Goal: Task Accomplishment & Management: Complete application form

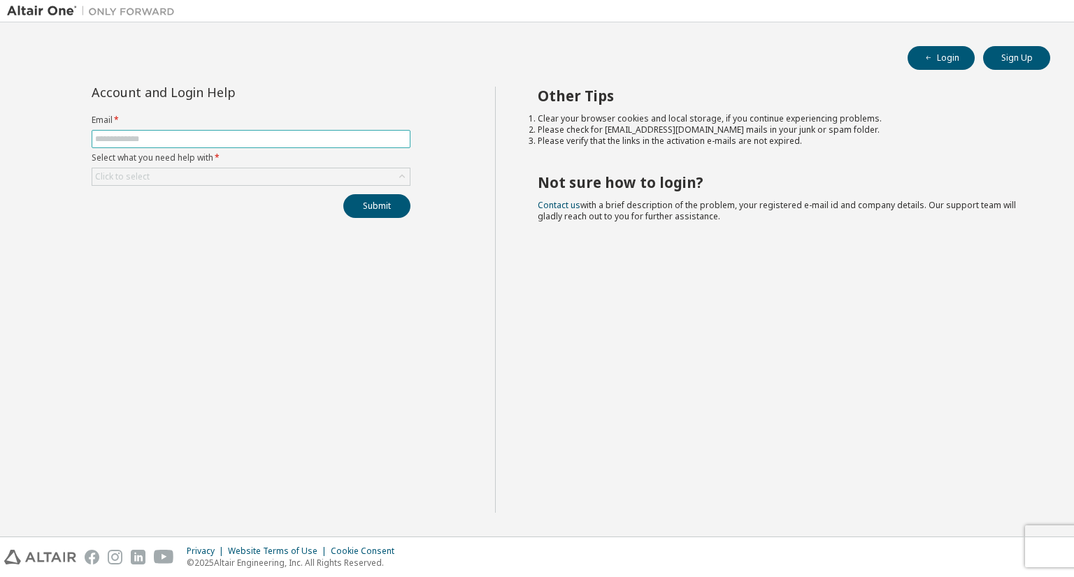
click at [143, 135] on input "text" at bounding box center [251, 139] width 312 height 11
type input "**********"
click at [187, 178] on div "Click to select" at bounding box center [250, 176] width 317 height 17
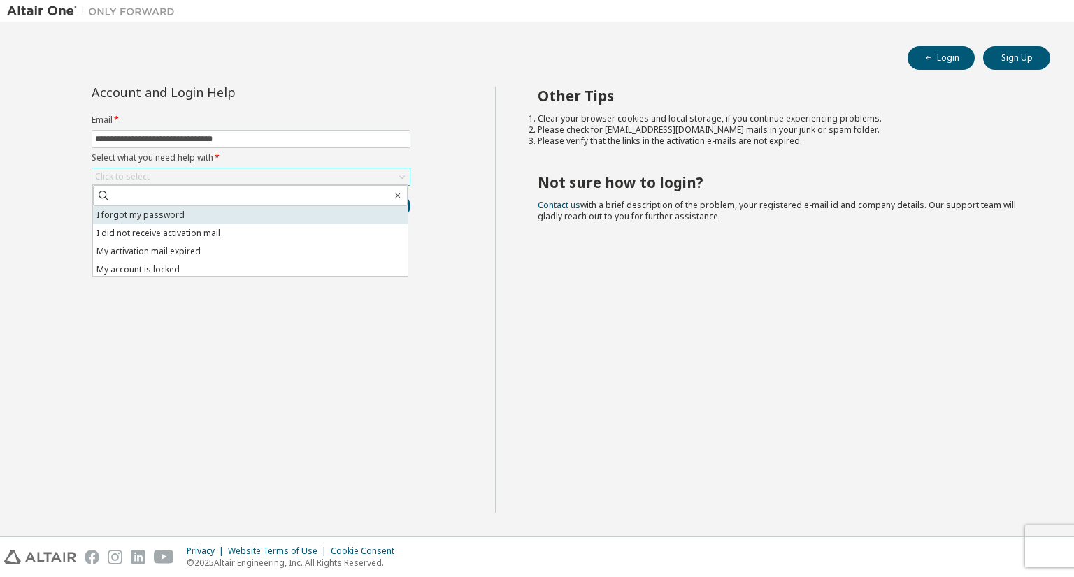
click at [183, 208] on li "I forgot my password" at bounding box center [250, 215] width 315 height 18
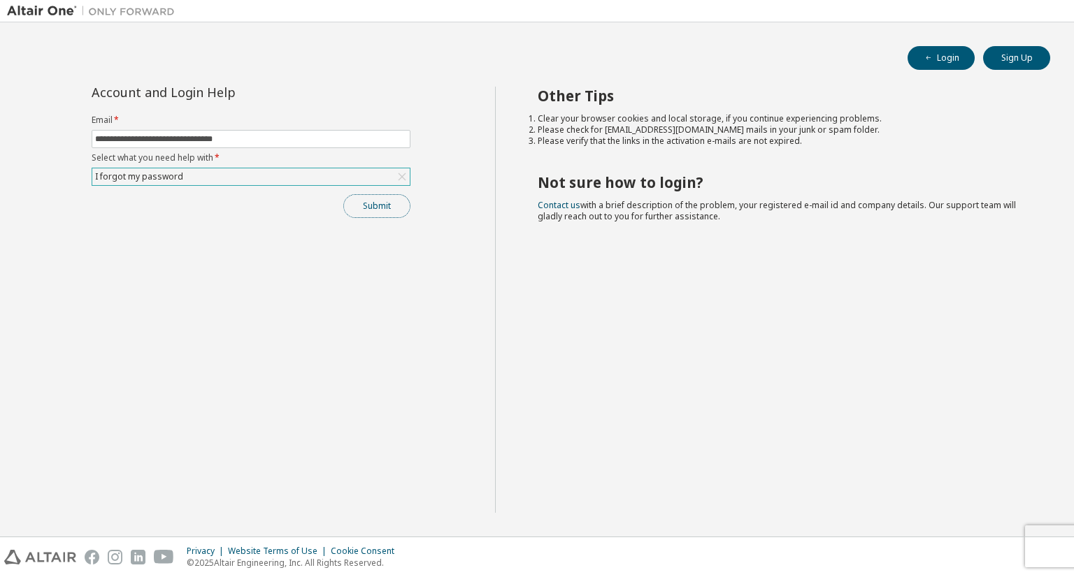
click at [362, 195] on button "Submit" at bounding box center [376, 206] width 67 height 24
click at [380, 206] on button "Submit" at bounding box center [376, 206] width 67 height 24
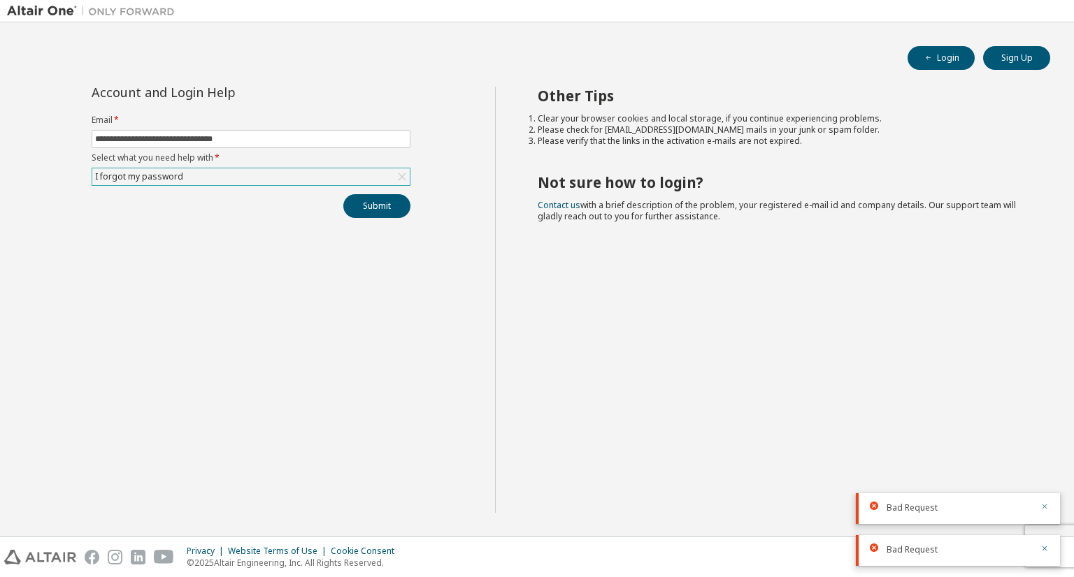
click at [1046, 508] on icon "button" at bounding box center [1044, 507] width 5 height 5
click at [1046, 547] on icon "button" at bounding box center [1044, 549] width 8 height 8
